Goal: Information Seeking & Learning: Find specific fact

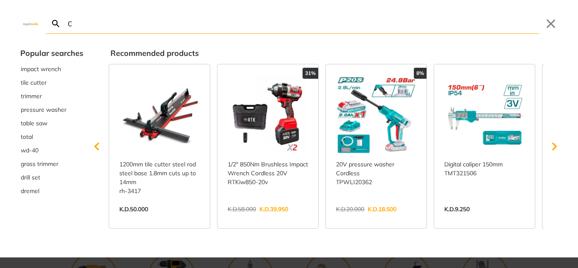
type input "C"
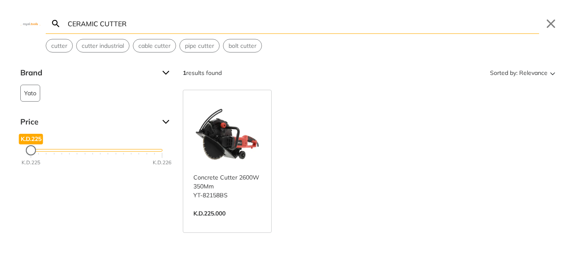
click at [66, 24] on input "CERAMIC CUTTER" at bounding box center [302, 24] width 473 height 20
click at [151, 28] on input "HAND CERAMIC CUTTER" at bounding box center [302, 24] width 473 height 20
type input "HAND CERAMIC CUTTER"
click at [25, 98] on span "Yato" at bounding box center [30, 93] width 12 height 16
